Goal: Contribute content

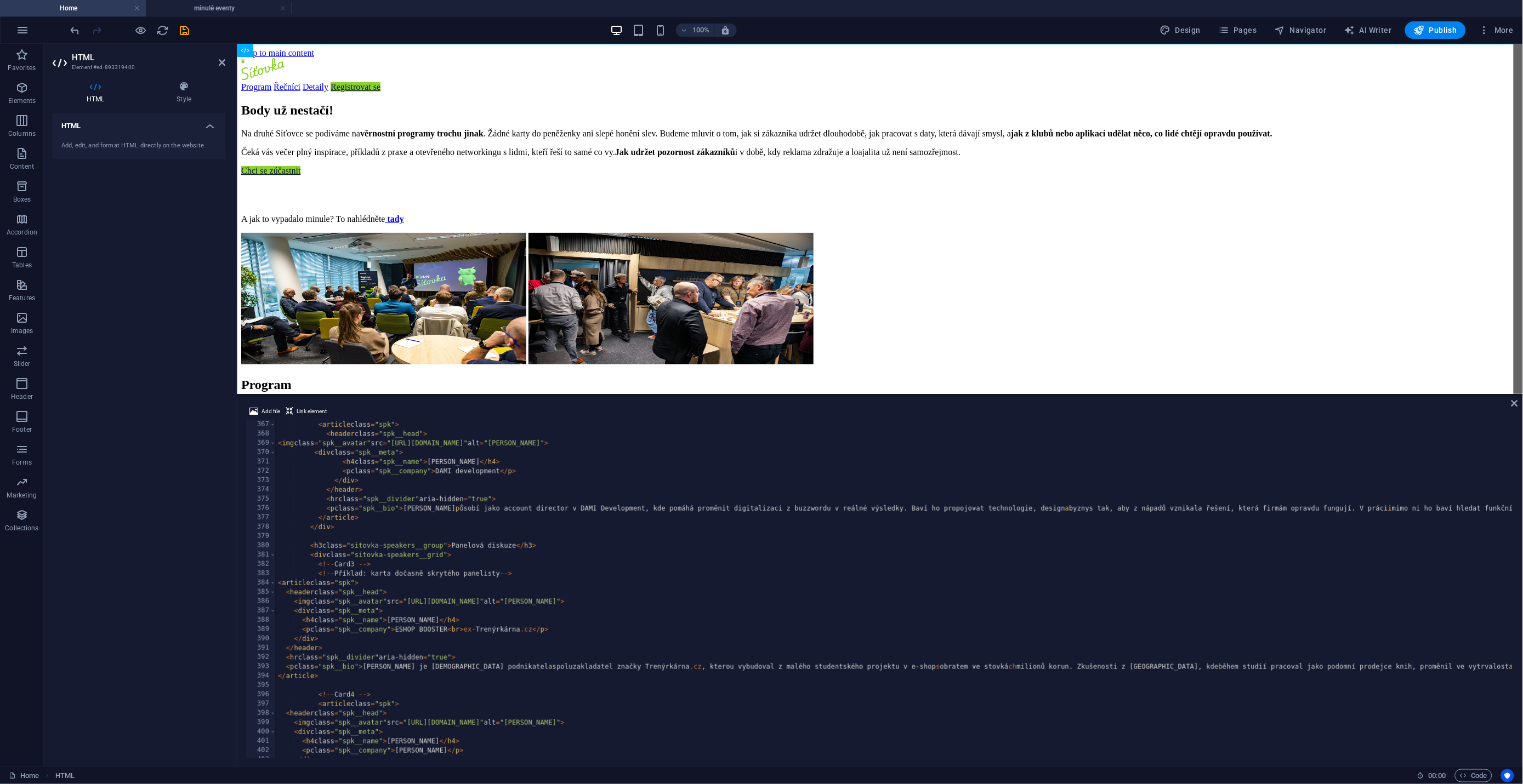
scroll to position [3630, 0]
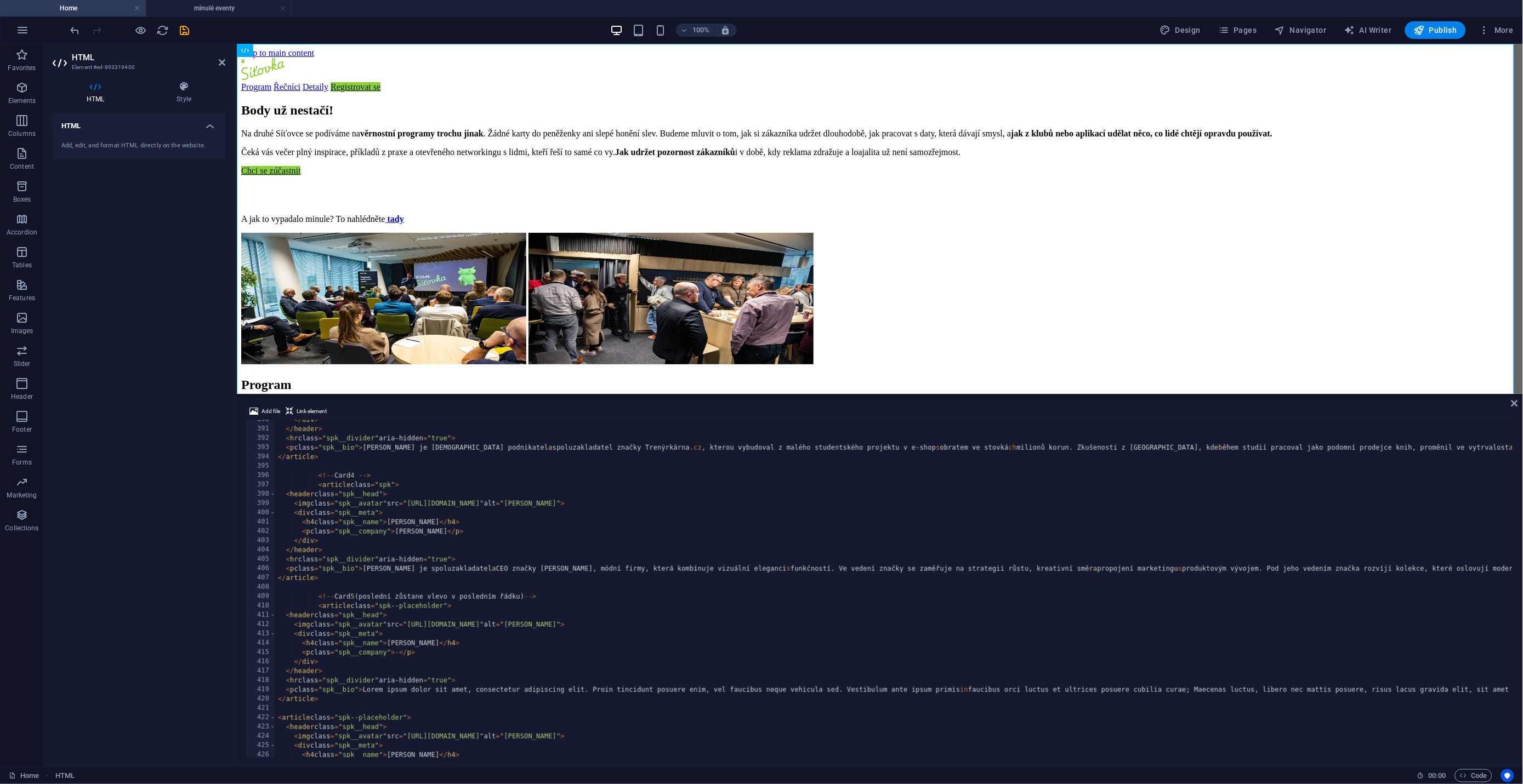
click at [368, 571] on div "</ div > </ header > < hr class = "spk__divider" aria-hidden = "true" > < p cla…" at bounding box center [1443, 592] width 2336 height 355
type textarea "<p class="spk__bio">[PERSON_NAME] je spoluzakladatel a CEO značky [PERSON_NAME]…"
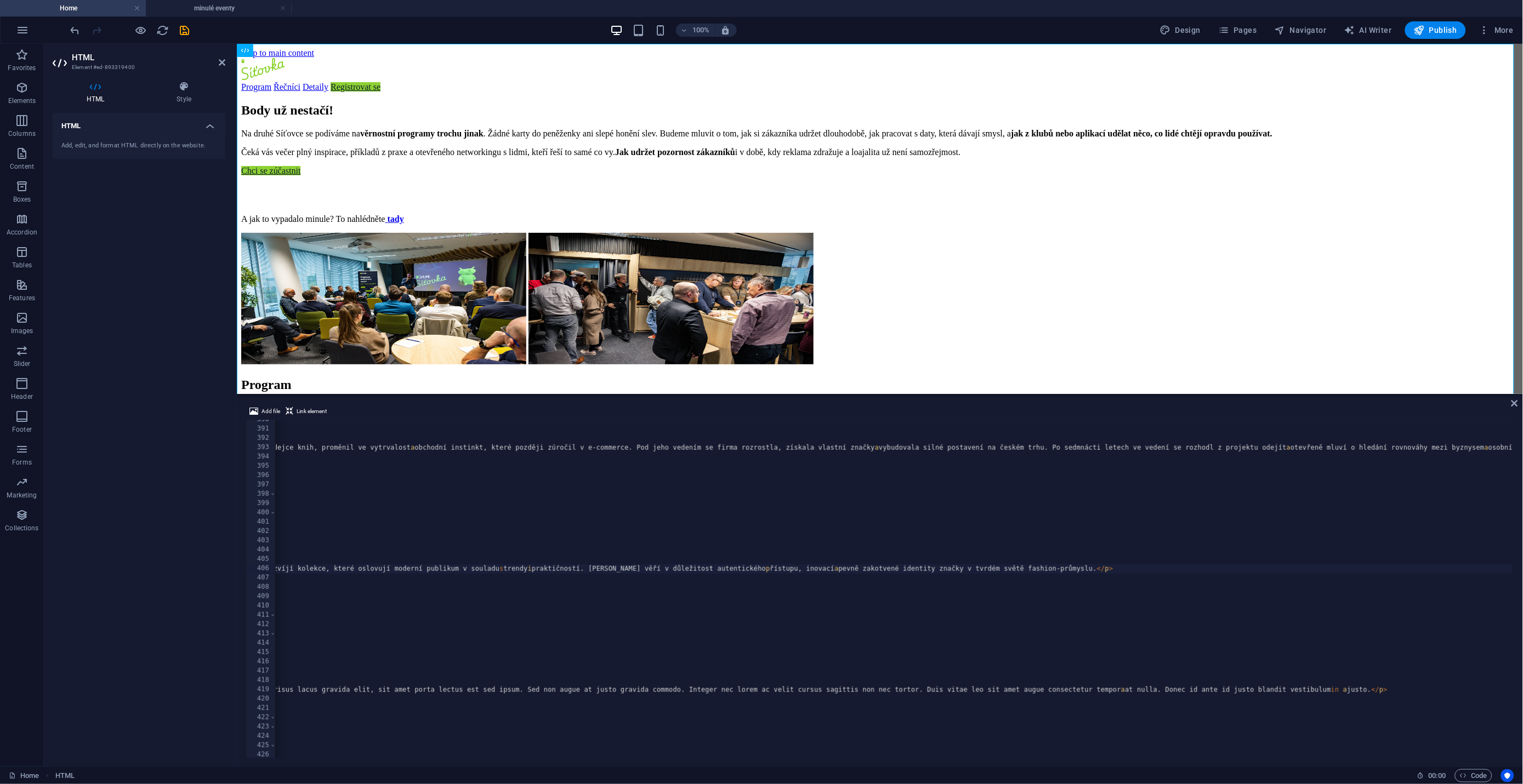
scroll to position [0, 1098]
click at [1133, 569] on div "</ div > </ header > < hr class = "spk__divider" aria-hidden = "true" > < p cla…" at bounding box center [345, 592] width 2336 height 355
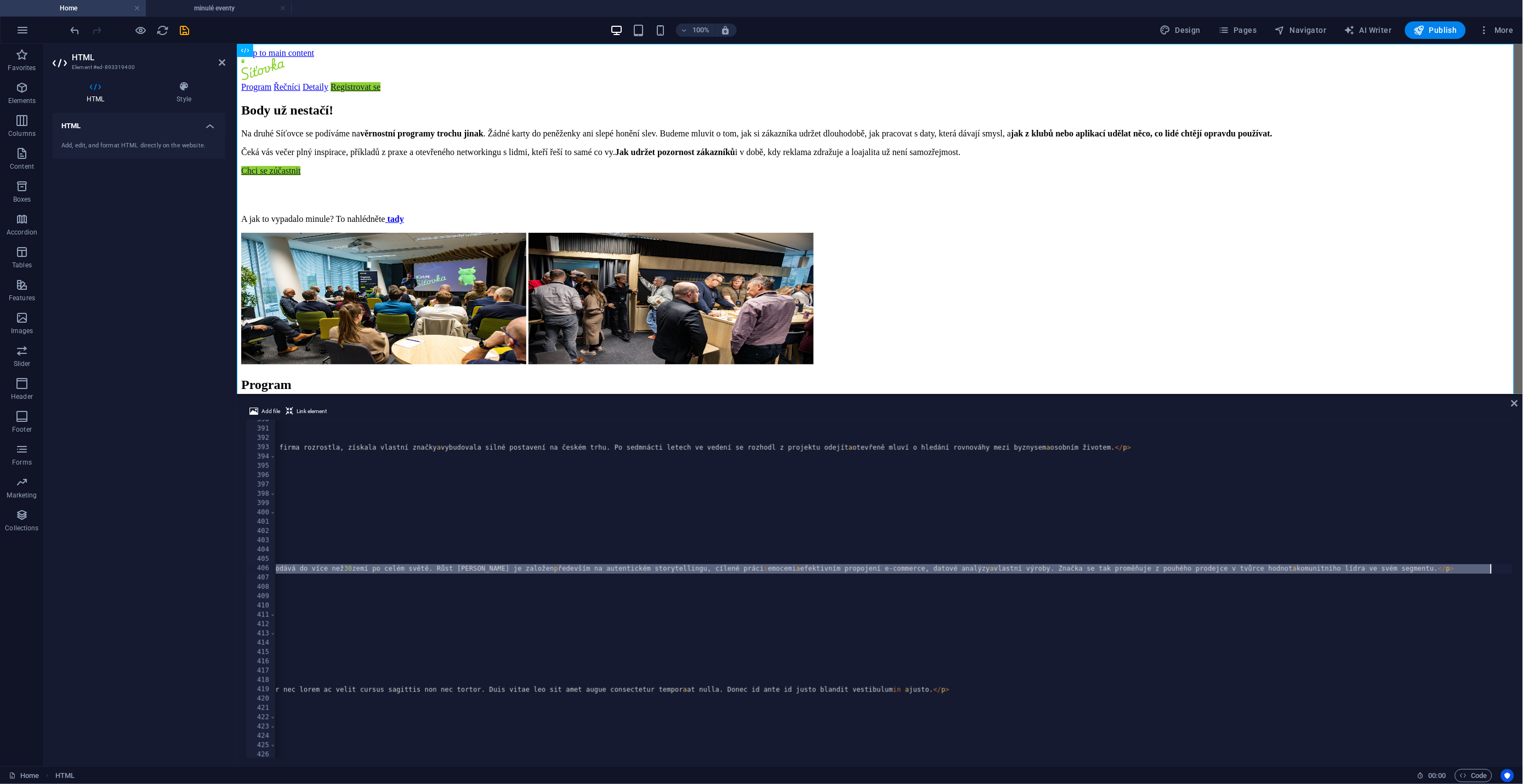
scroll to position [0, 42]
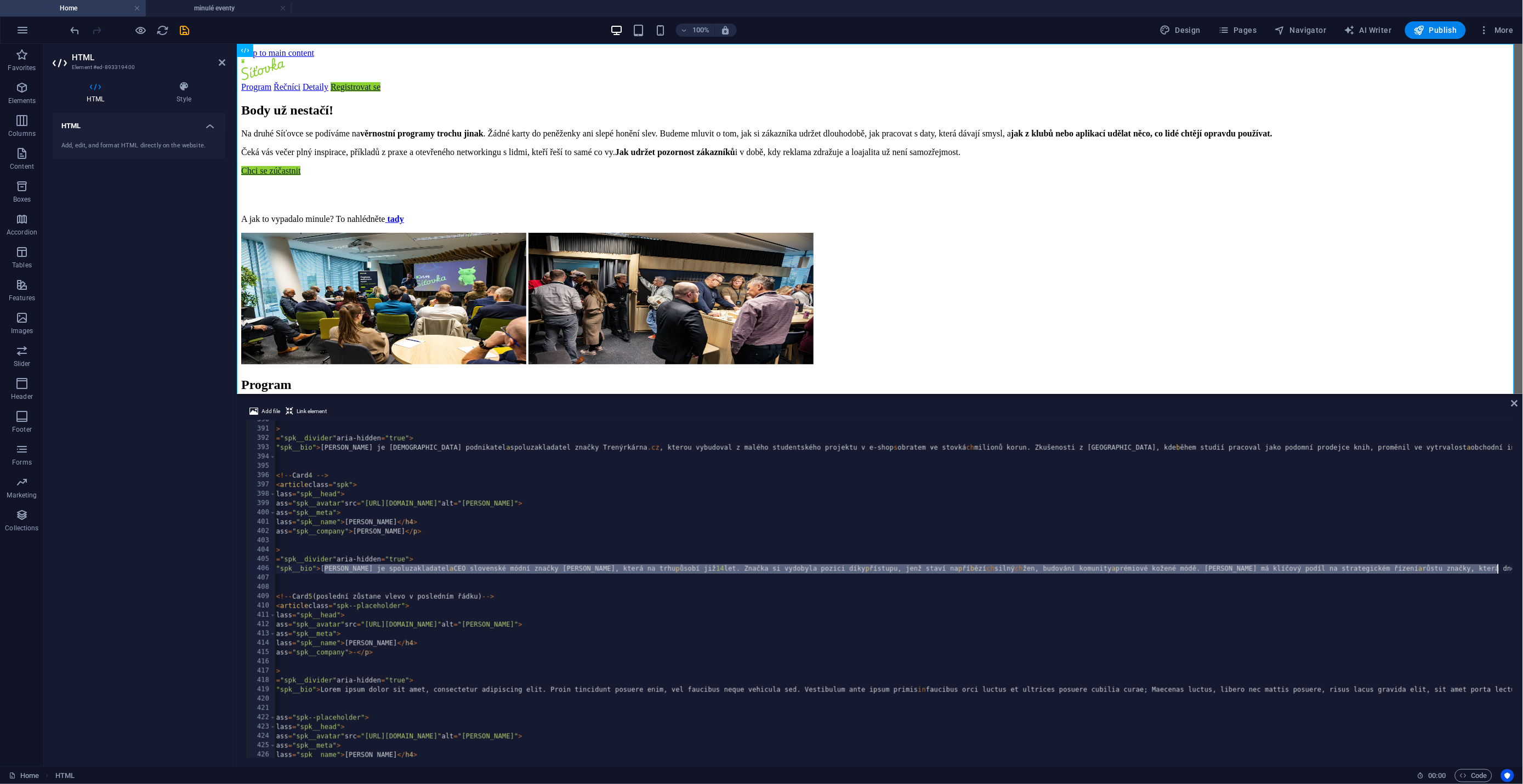
drag, startPoint x: 307, startPoint y: 568, endPoint x: 1497, endPoint y: 573, distance: 1190.0
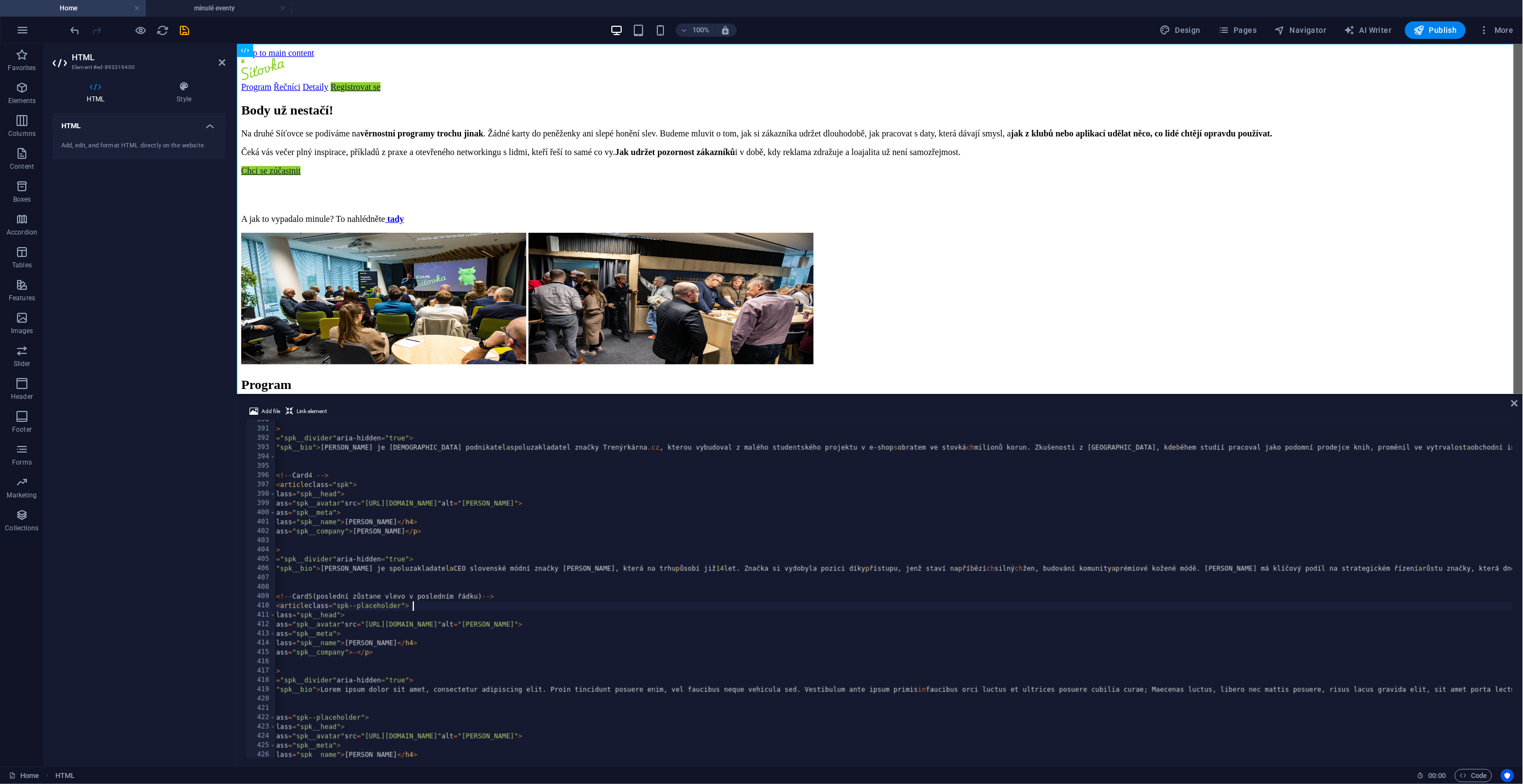
scroll to position [0, 0]
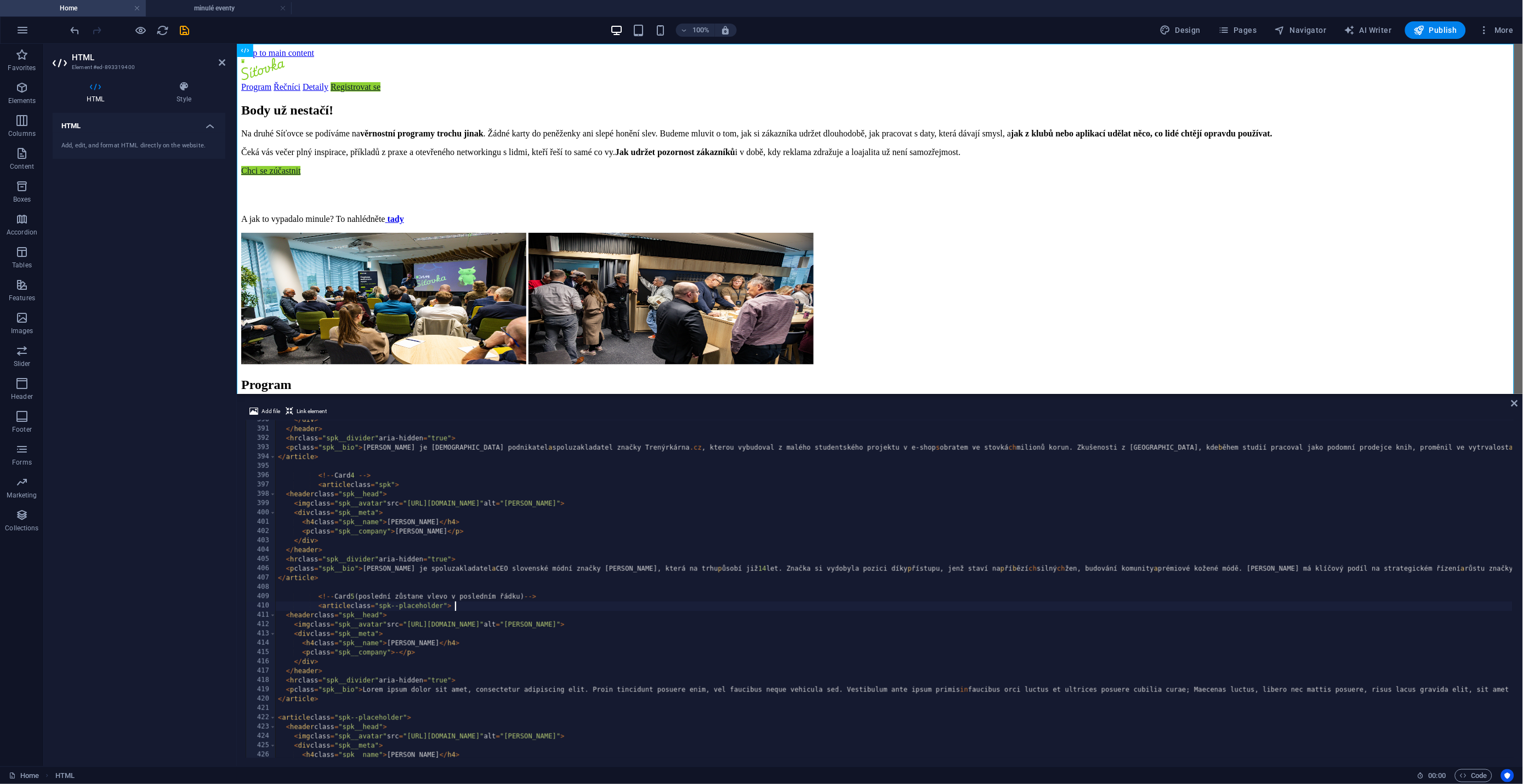
type textarea "</article>"
click at [1516, 404] on icon at bounding box center [1515, 403] width 7 height 9
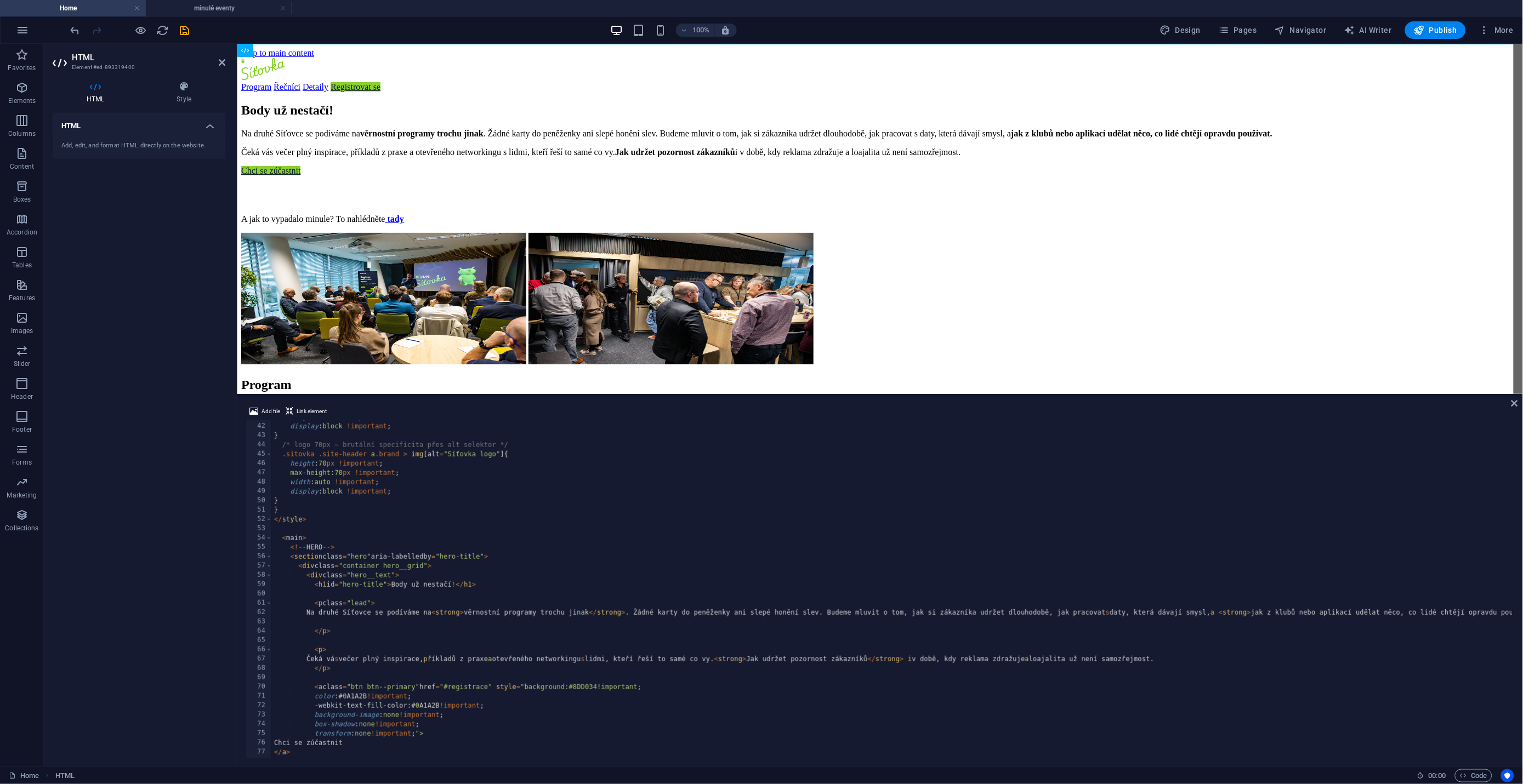
scroll to position [344, 0]
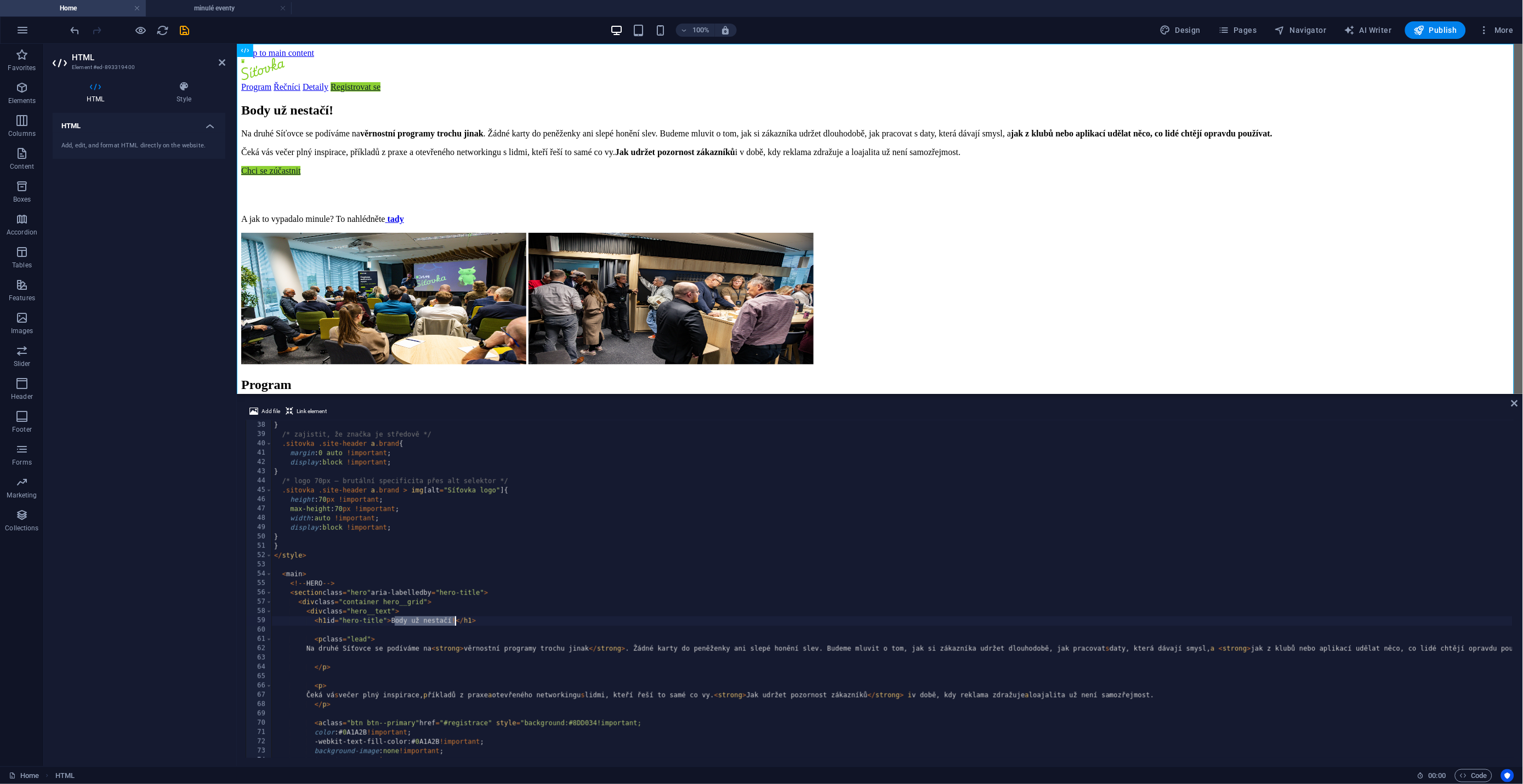
drag, startPoint x: 395, startPoint y: 621, endPoint x: 456, endPoint y: 619, distance: 61.0
type textarea "<h1 id="hero-title">[PERSON_NAME] sbíráte?!</h1>"
